Goal: Task Accomplishment & Management: Use online tool/utility

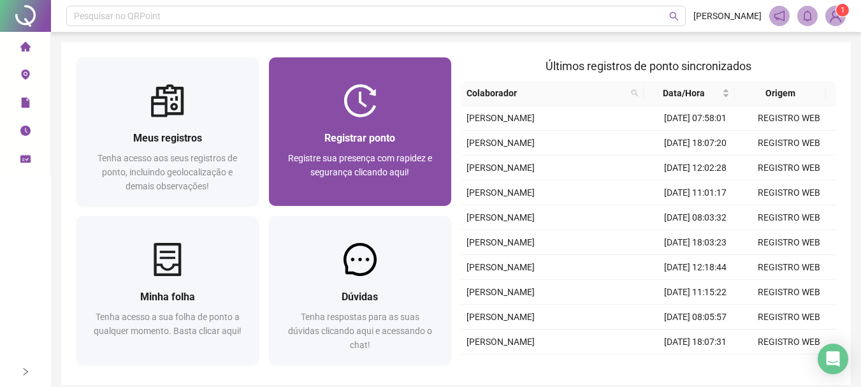
click at [393, 163] on span "Registre sua presença com rapidez e segurança clicando aqui!" at bounding box center [360, 165] width 144 height 24
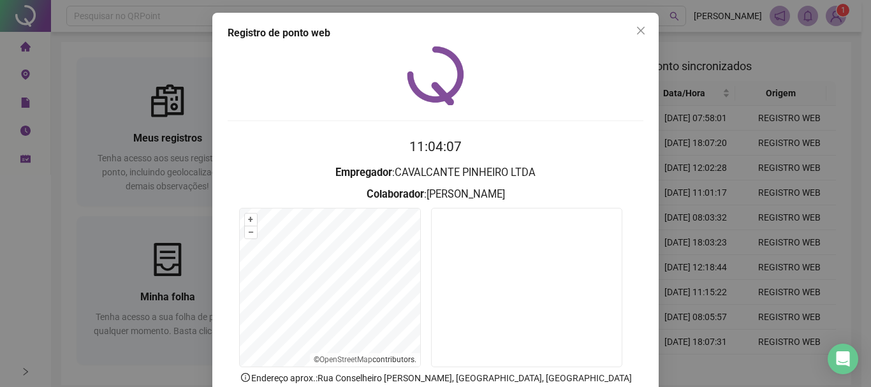
scroll to position [83, 0]
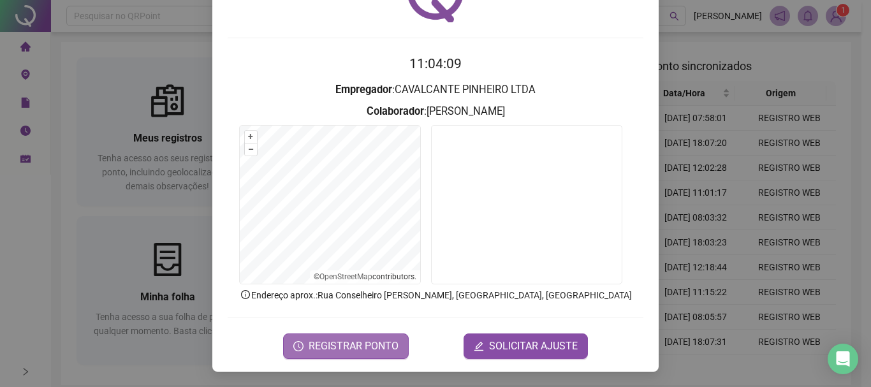
click at [333, 346] on span "REGISTRAR PONTO" at bounding box center [354, 346] width 90 height 15
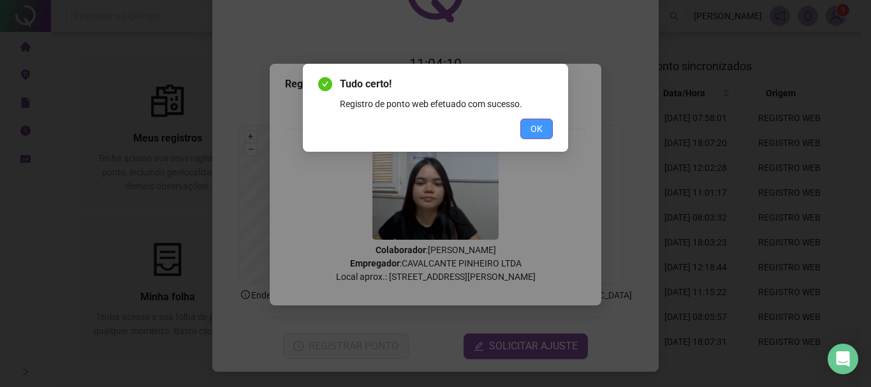
click at [543, 130] on button "OK" at bounding box center [536, 129] width 33 height 20
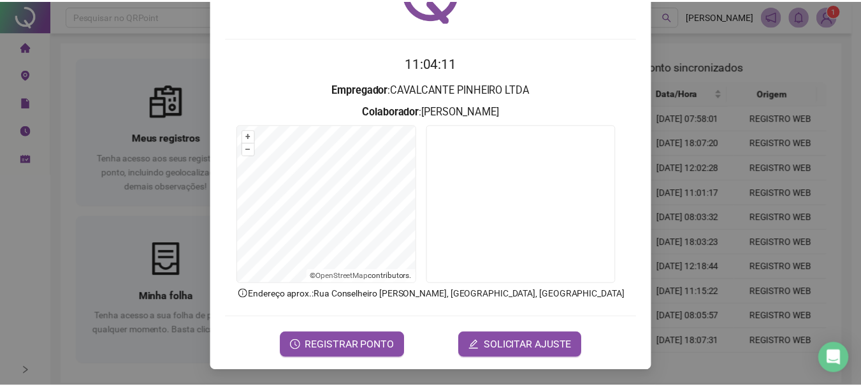
scroll to position [0, 0]
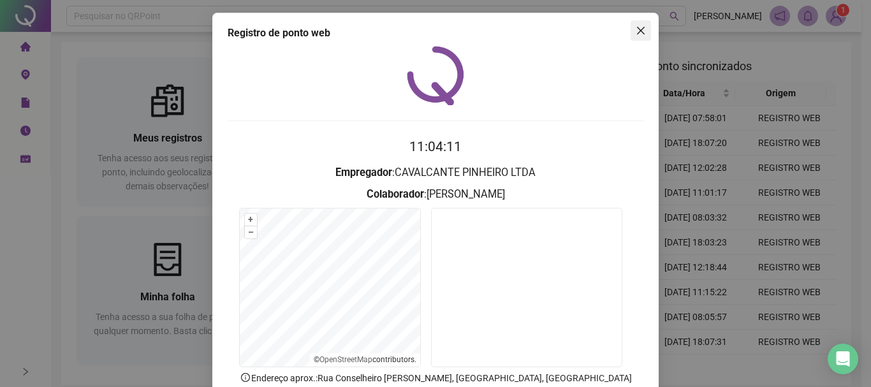
click at [633, 25] on button "Close" at bounding box center [641, 30] width 20 height 20
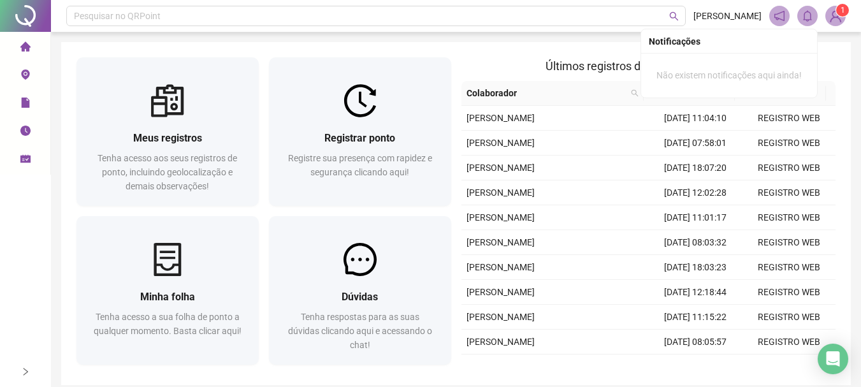
click at [839, 17] on img at bounding box center [835, 15] width 19 height 19
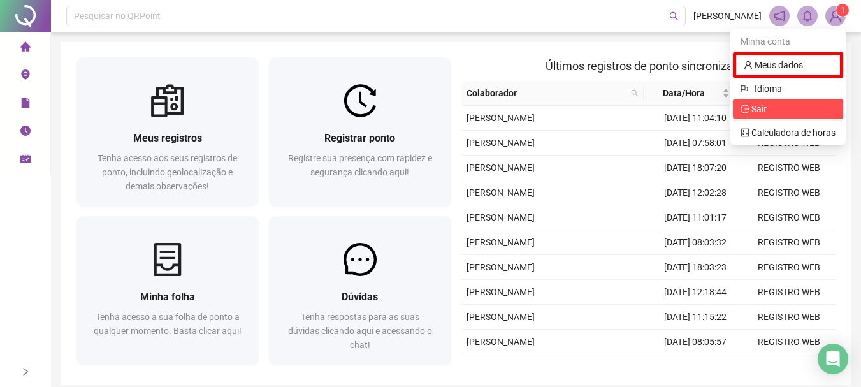
click at [745, 107] on icon "logout" at bounding box center [745, 109] width 9 height 9
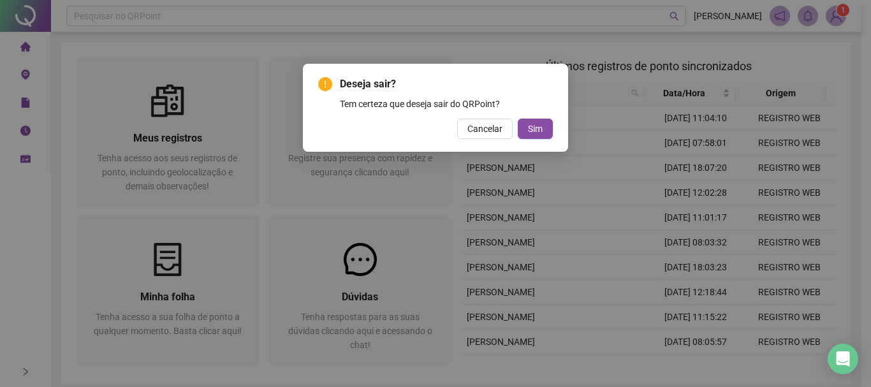
click at [532, 126] on span "Sim" at bounding box center [535, 129] width 15 height 14
